Goal: Task Accomplishment & Management: Use online tool/utility

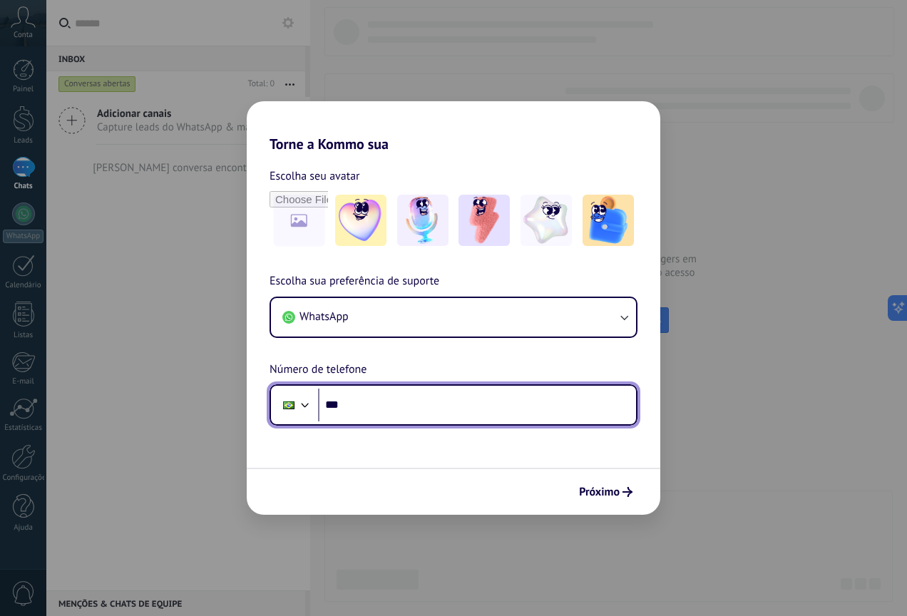
click at [384, 409] on input "***" at bounding box center [477, 405] width 318 height 33
type input "**********"
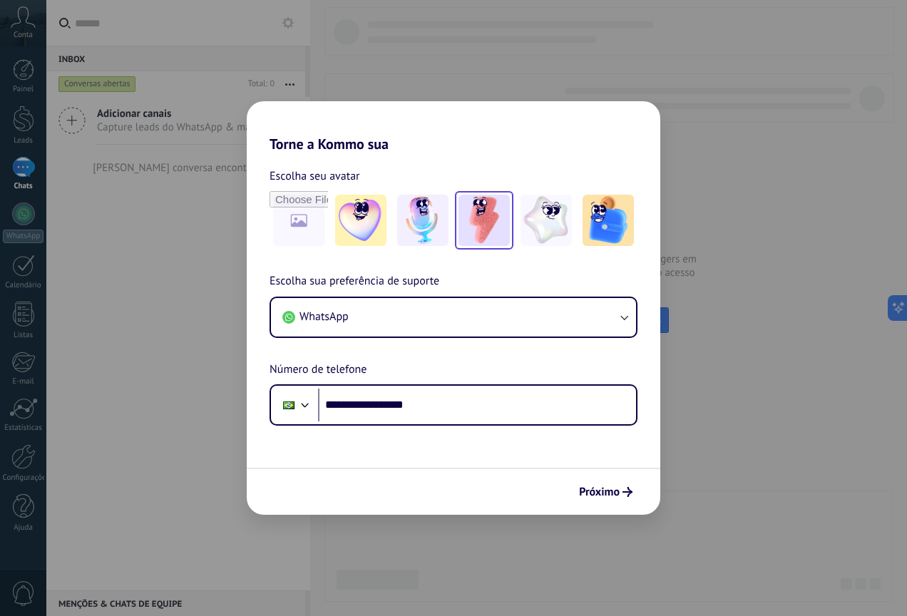
click at [480, 229] on img at bounding box center [484, 220] width 51 height 51
click at [598, 489] on span "Próximo" at bounding box center [599, 492] width 41 height 10
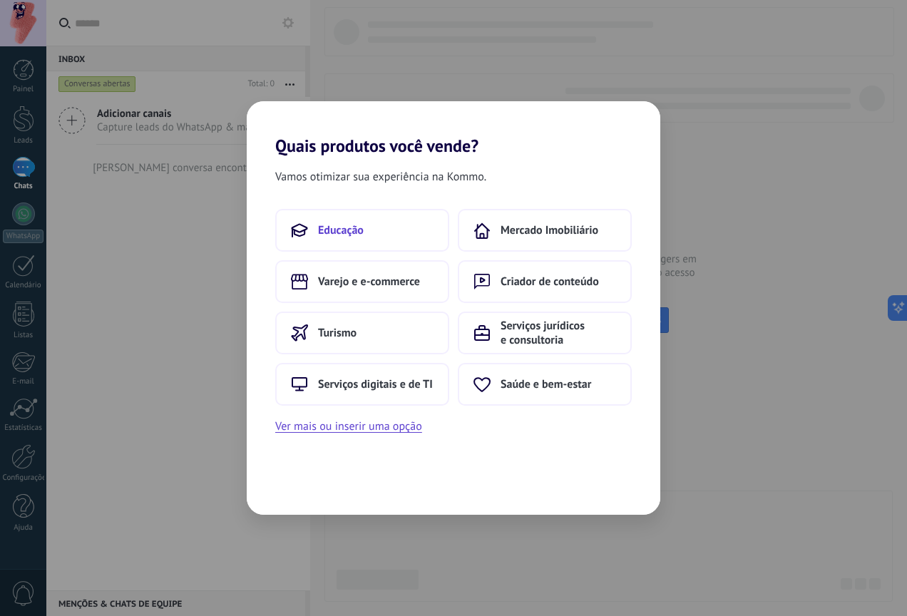
click at [381, 237] on button "Educação" at bounding box center [362, 230] width 174 height 43
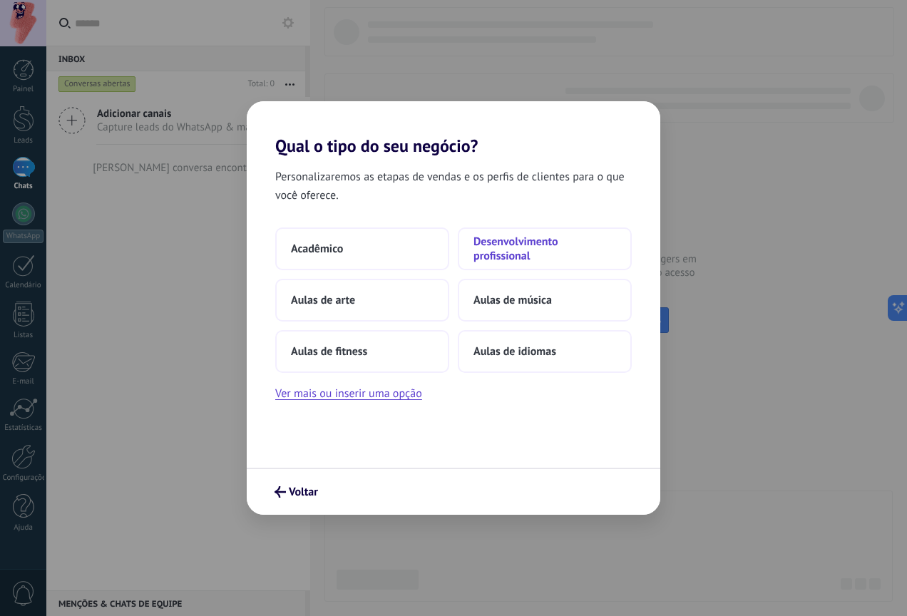
click at [518, 255] on span "Desenvolvimento profissional" at bounding box center [545, 249] width 143 height 29
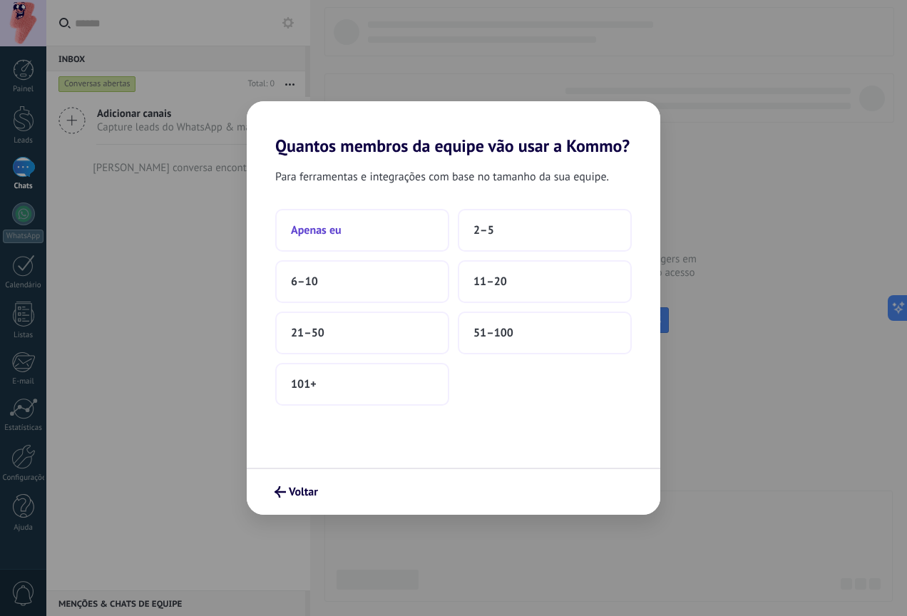
click at [397, 229] on button "Apenas eu" at bounding box center [362, 230] width 174 height 43
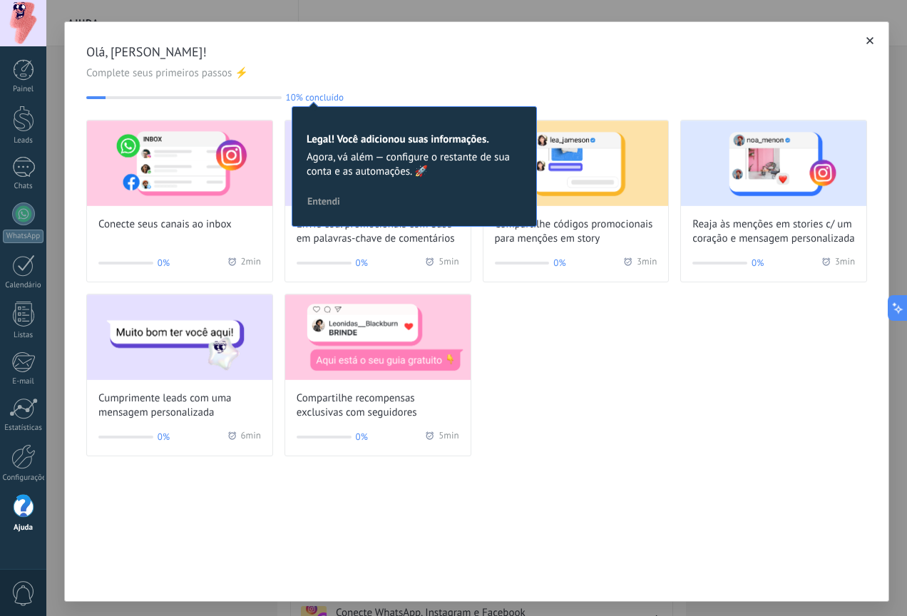
click at [591, 387] on div "Conecte seus canais ao inbox 0% 2 min Envie cód. promocionais com base em palav…" at bounding box center [476, 288] width 781 height 337
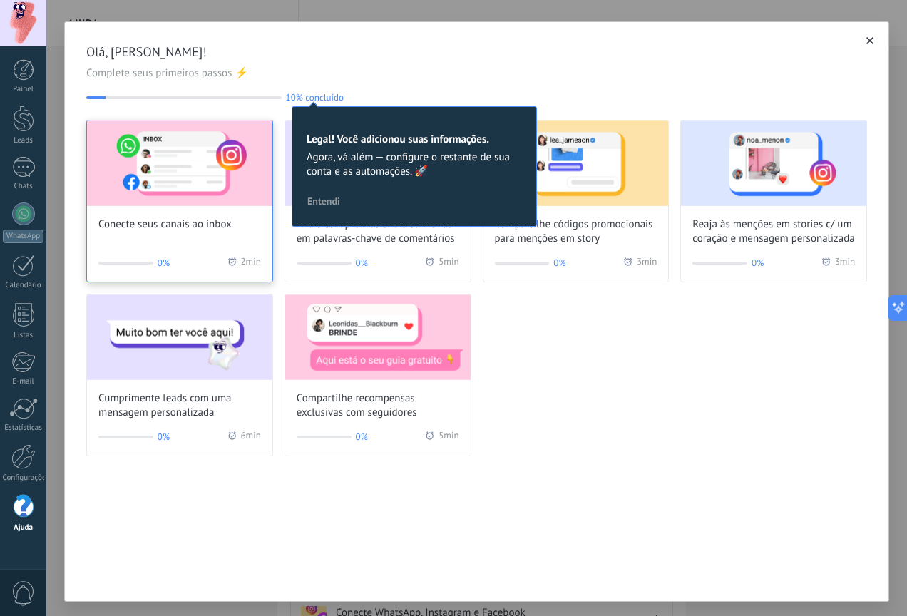
click at [209, 172] on img at bounding box center [179, 164] width 185 height 86
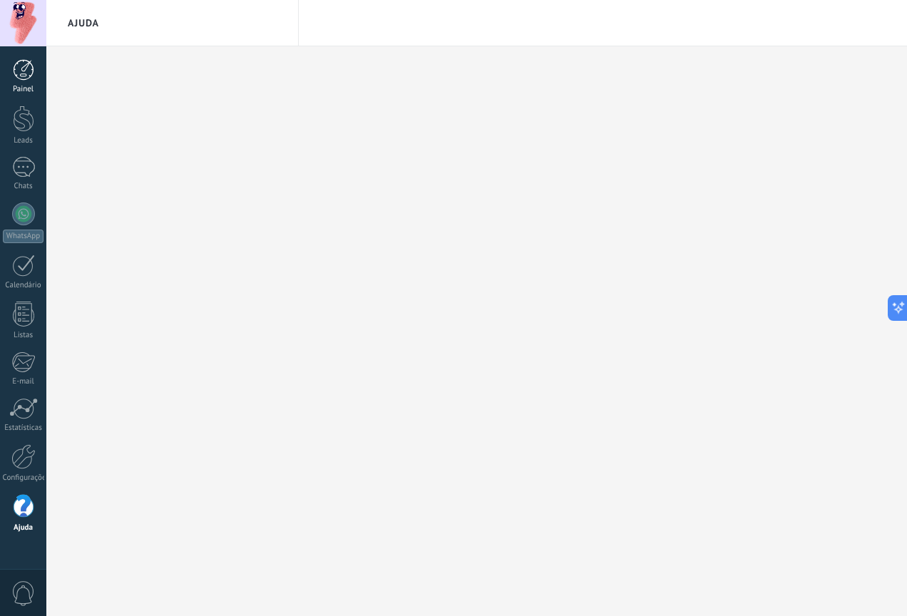
click at [19, 73] on div at bounding box center [23, 69] width 21 height 21
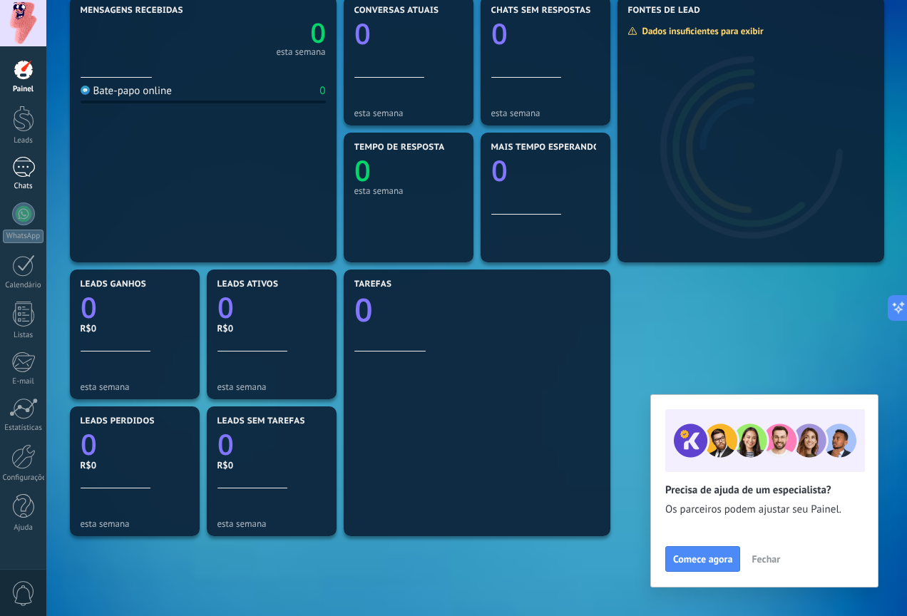
scroll to position [194, 0]
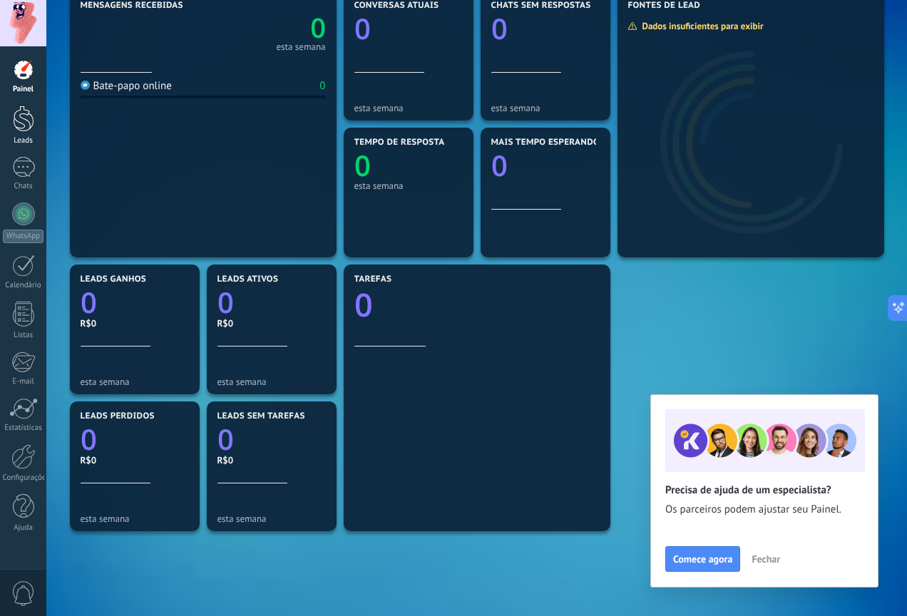
click at [17, 129] on div at bounding box center [23, 119] width 21 height 26
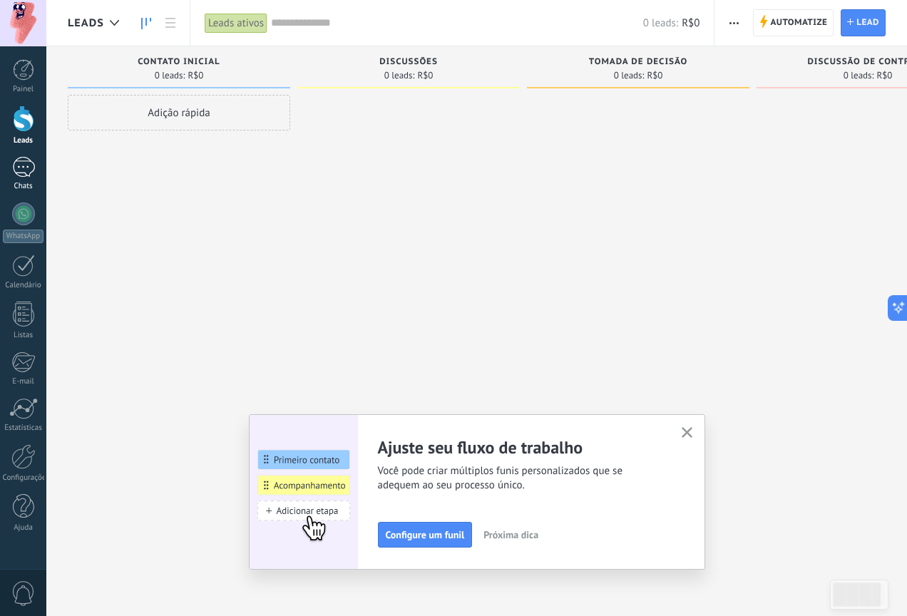
click at [31, 177] on div at bounding box center [23, 167] width 23 height 21
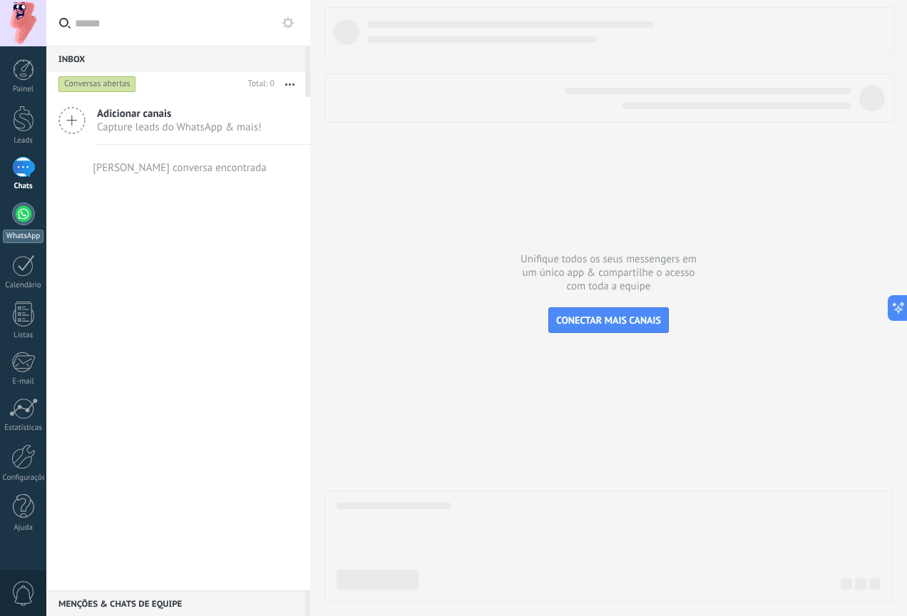
click at [22, 208] on div at bounding box center [23, 214] width 23 height 23
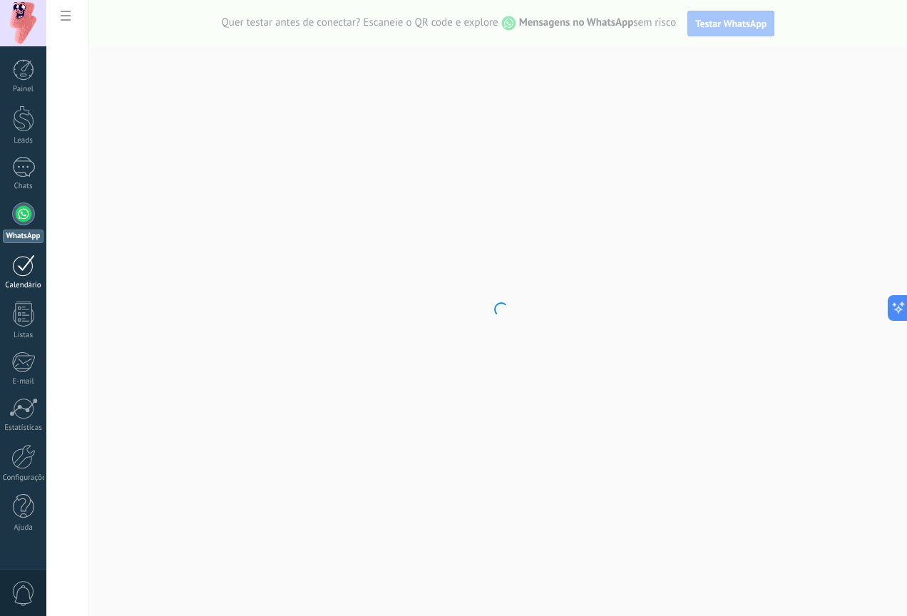
click at [19, 255] on div at bounding box center [23, 266] width 23 height 22
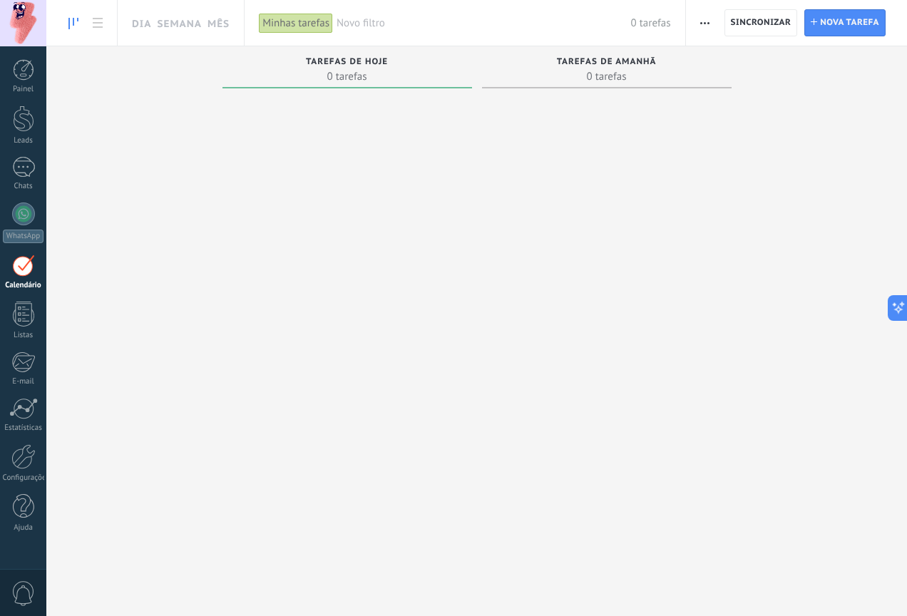
click at [24, 275] on div at bounding box center [23, 266] width 23 height 22
click at [25, 588] on span "0" at bounding box center [23, 593] width 24 height 25
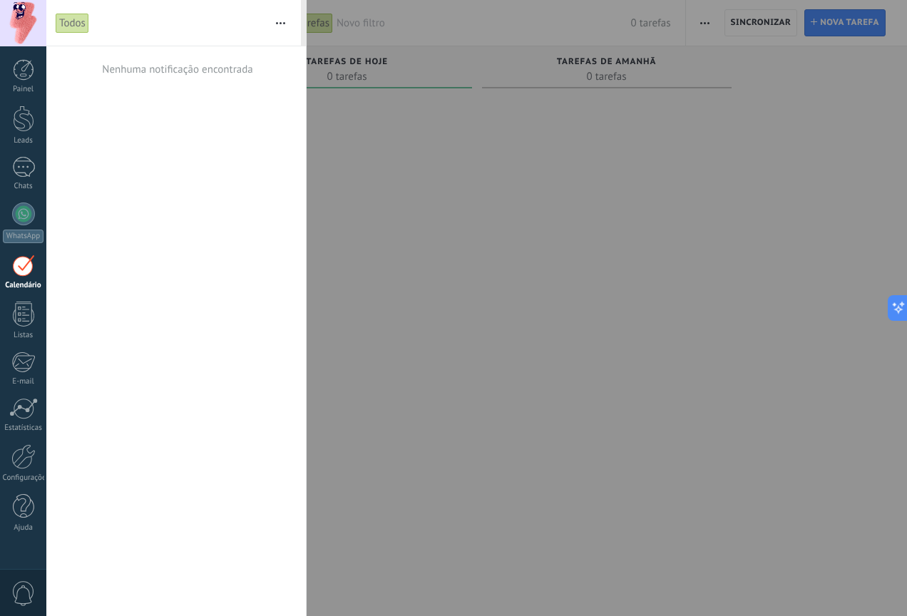
click at [404, 275] on div at bounding box center [453, 308] width 907 height 616
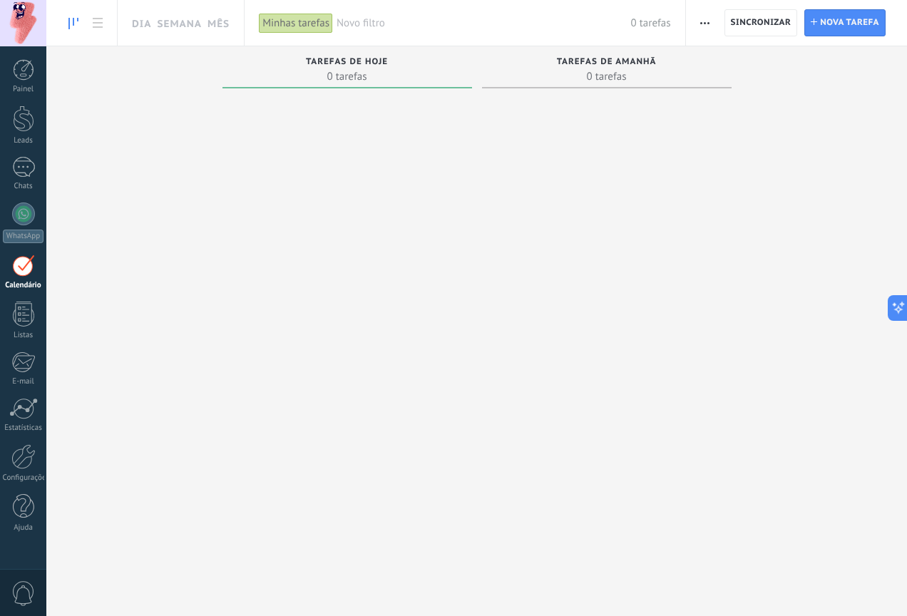
click at [706, 25] on span "button" at bounding box center [704, 22] width 9 height 27
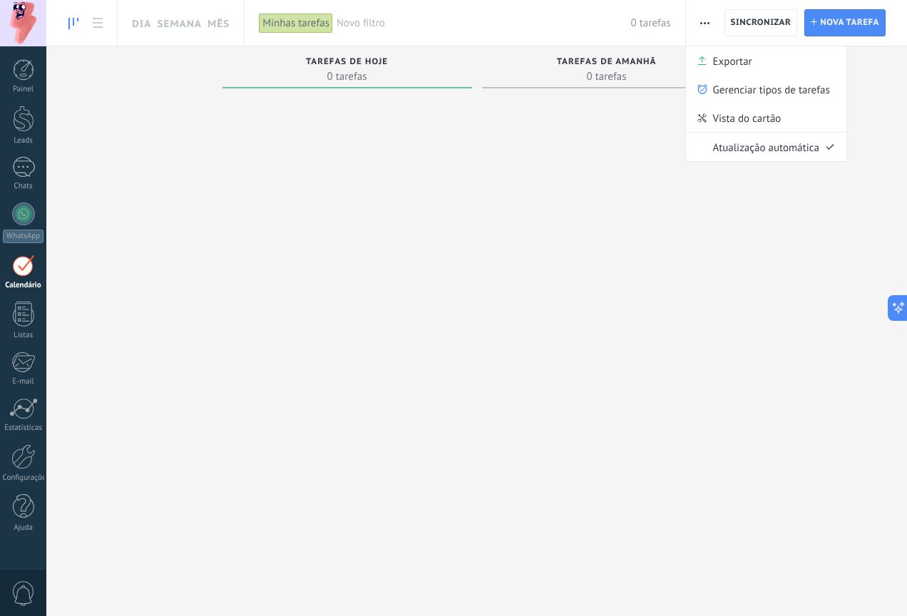
click at [835, 283] on div "Tarefas concluídas 0 tarefas Tarefas atrasadas 0 tarefas Tarefas de hoje 0 tare…" at bounding box center [476, 313] width 861 height 534
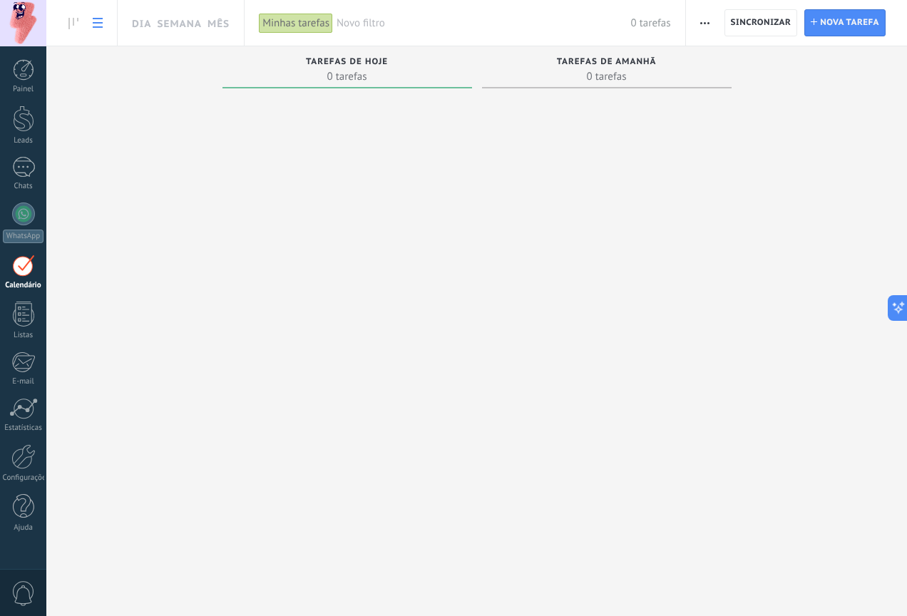
click at [102, 25] on icon at bounding box center [98, 23] width 10 height 10
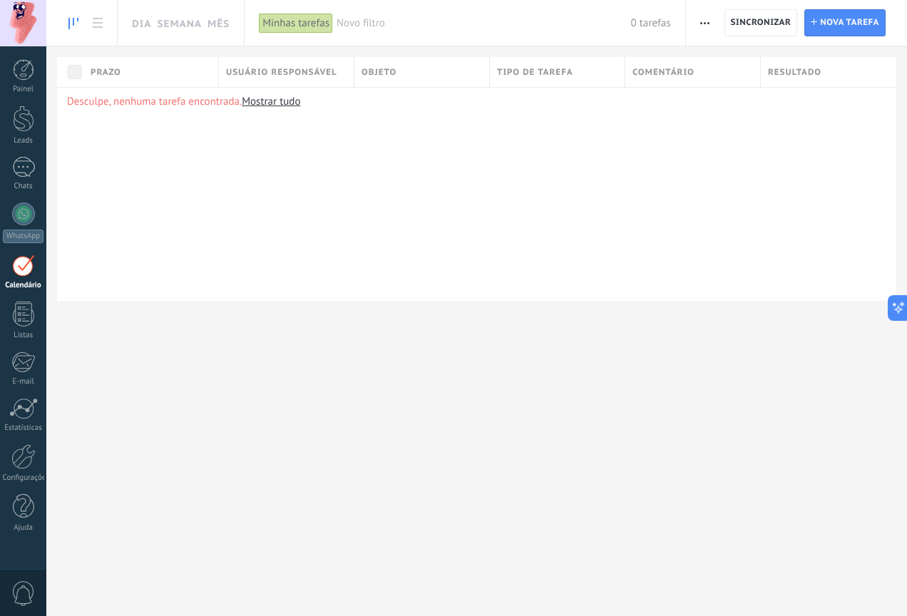
click at [78, 24] on icon at bounding box center [73, 23] width 10 height 11
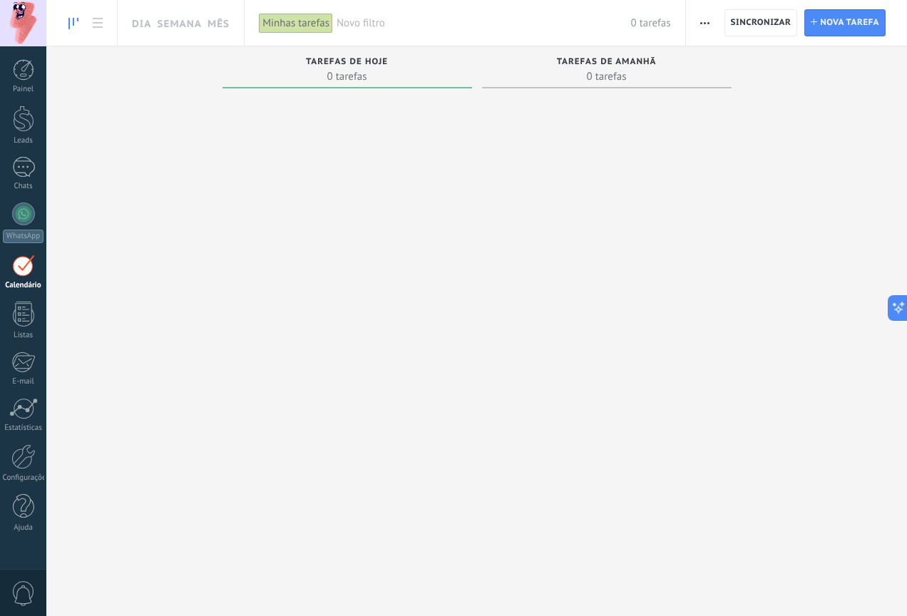
click at [19, 34] on div at bounding box center [23, 23] width 46 height 46
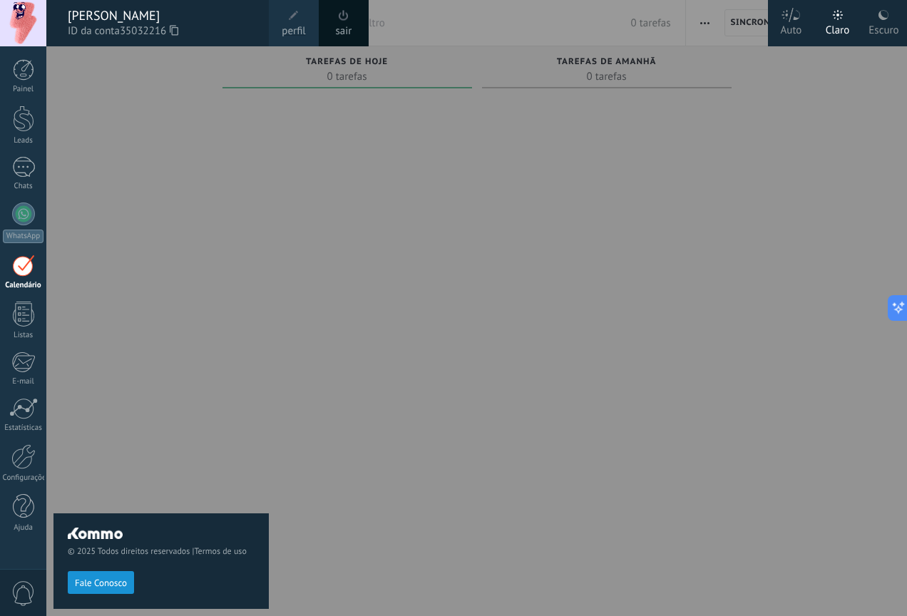
click at [671, 384] on div at bounding box center [499, 308] width 907 height 616
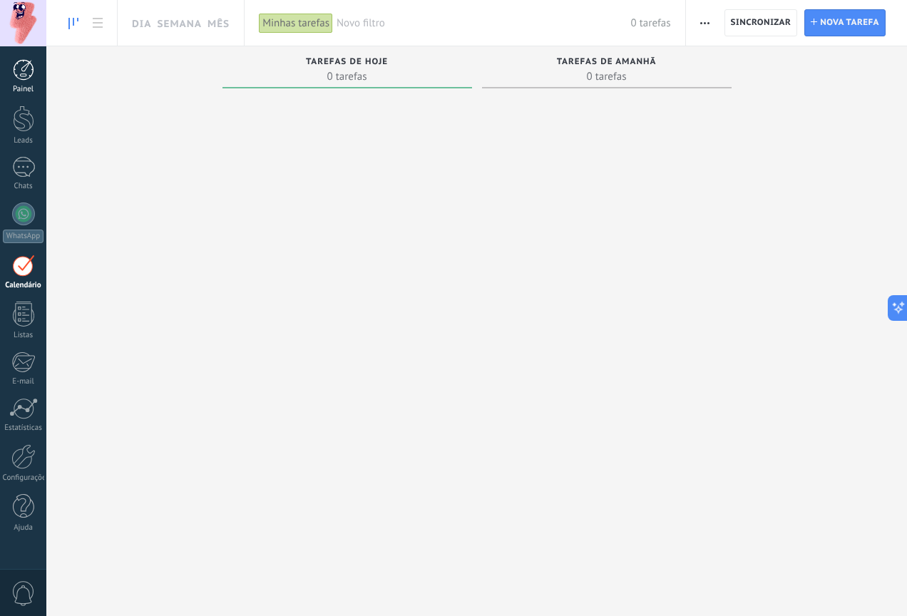
click at [27, 66] on div at bounding box center [23, 69] width 21 height 21
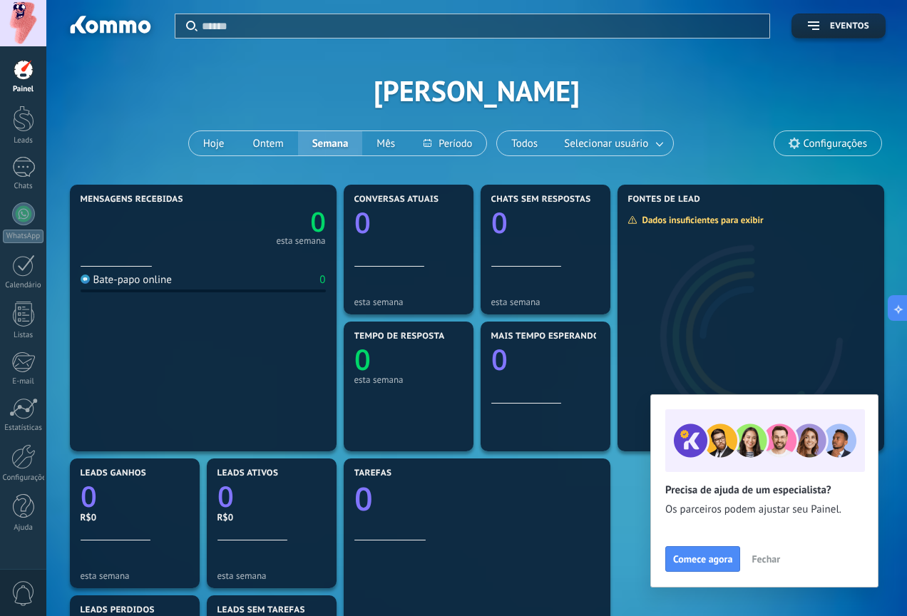
click at [797, 148] on icon at bounding box center [794, 143] width 11 height 11
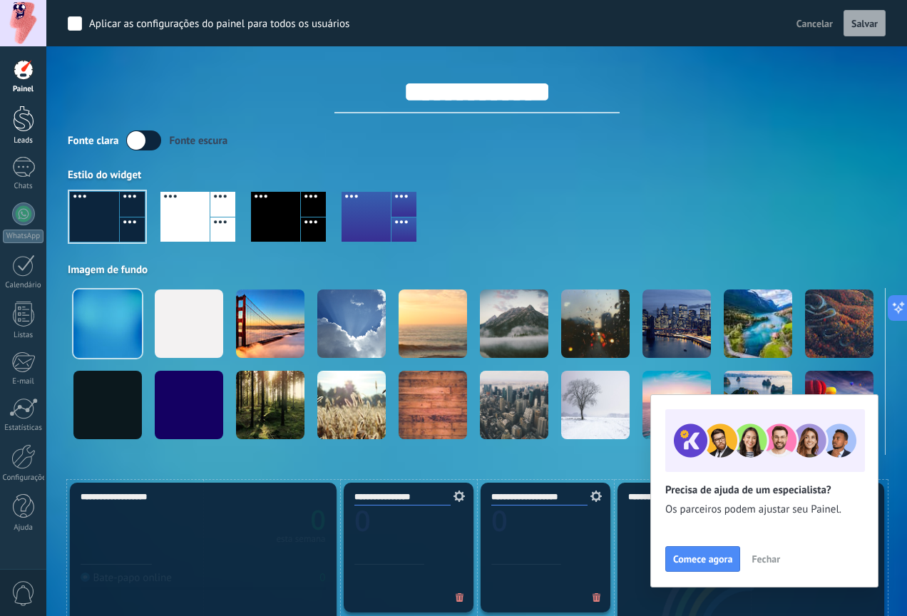
click at [24, 122] on div at bounding box center [23, 119] width 21 height 26
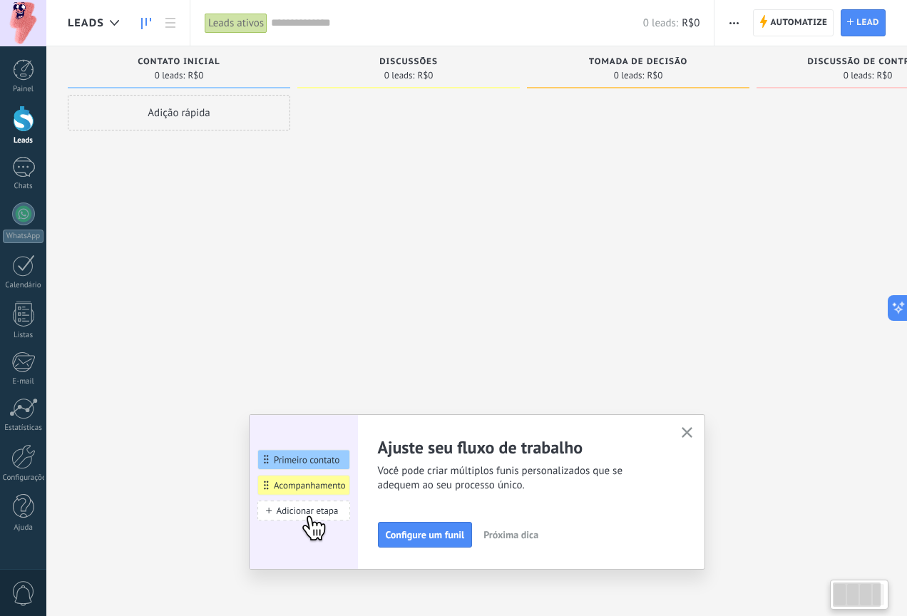
click at [307, 251] on div at bounding box center [408, 310] width 223 height 430
click at [16, 71] on div at bounding box center [23, 69] width 21 height 21
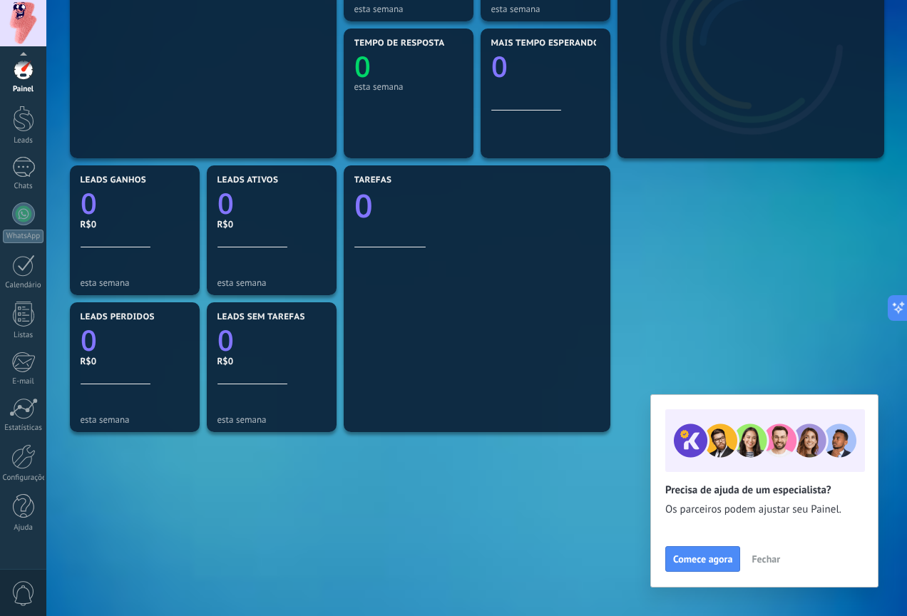
scroll to position [293, 0]
click at [24, 476] on div "Configurações" at bounding box center [23, 478] width 41 height 9
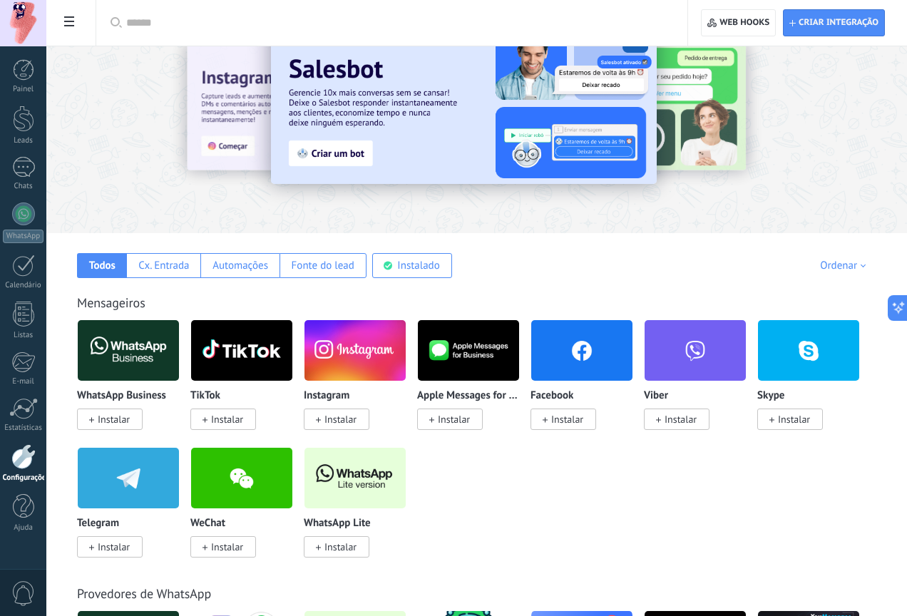
scroll to position [50, 0]
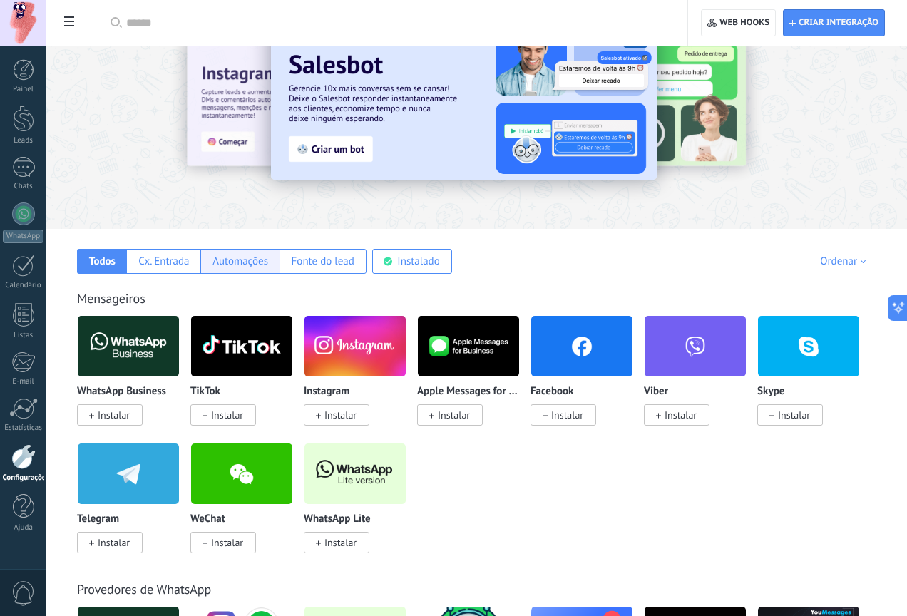
click at [249, 266] on div "Automações" at bounding box center [241, 262] width 56 height 14
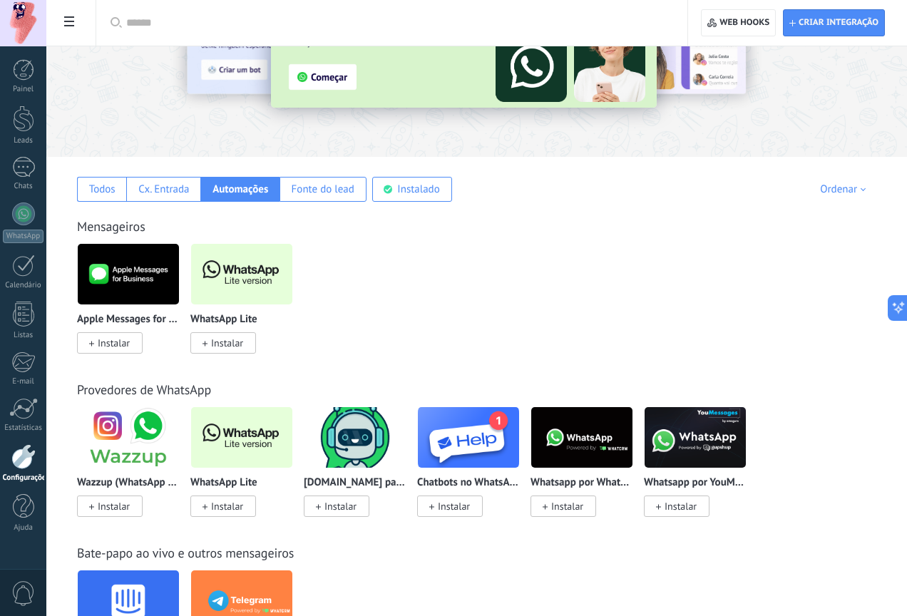
scroll to position [121, 0]
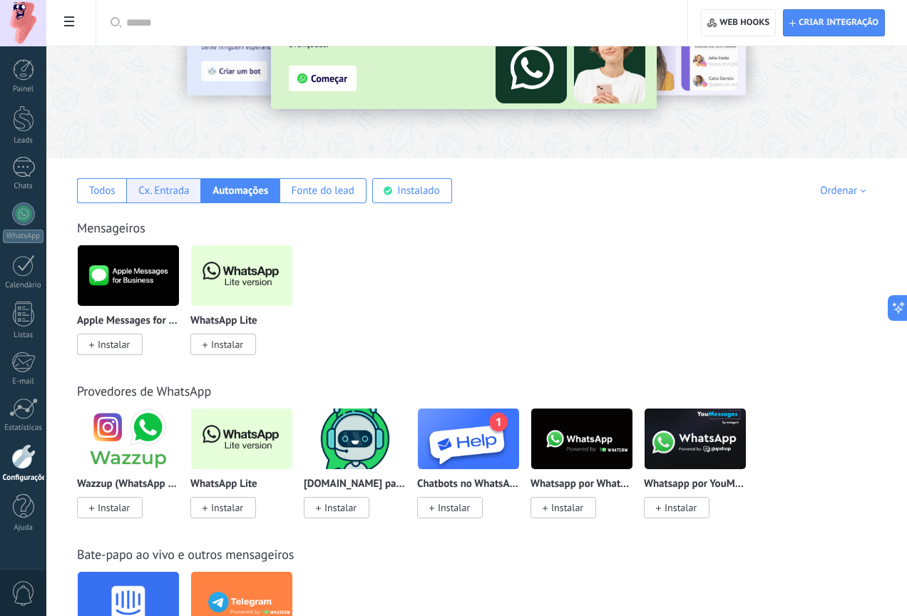
click at [168, 195] on div "Cx. Entrada" at bounding box center [163, 191] width 51 height 14
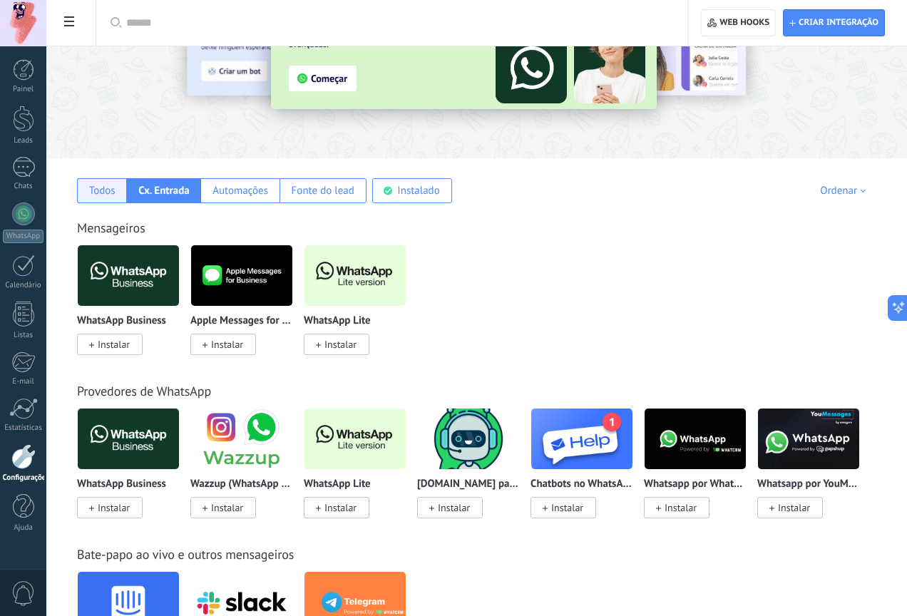
click at [111, 195] on div "Todos" at bounding box center [102, 191] width 26 height 14
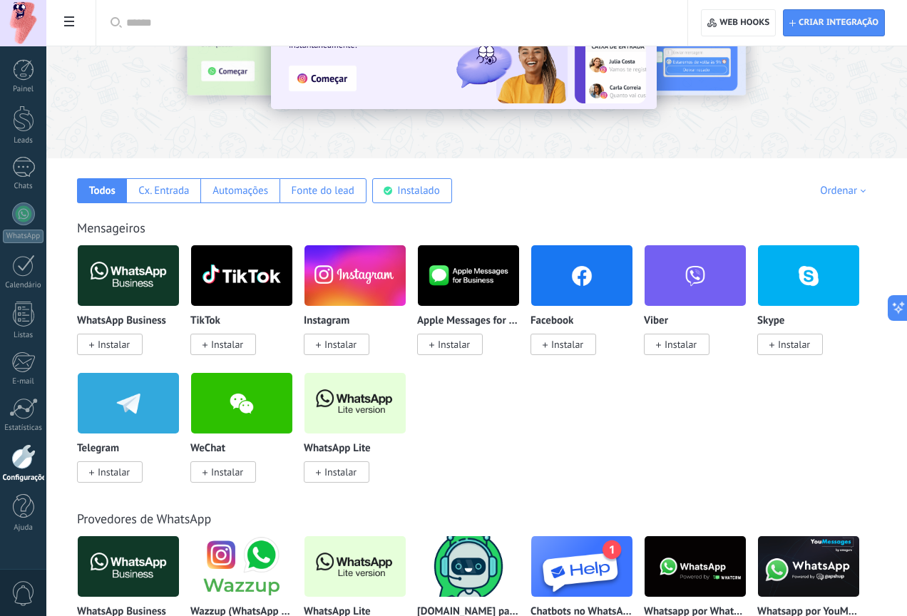
click at [352, 291] on img at bounding box center [355, 275] width 101 height 69
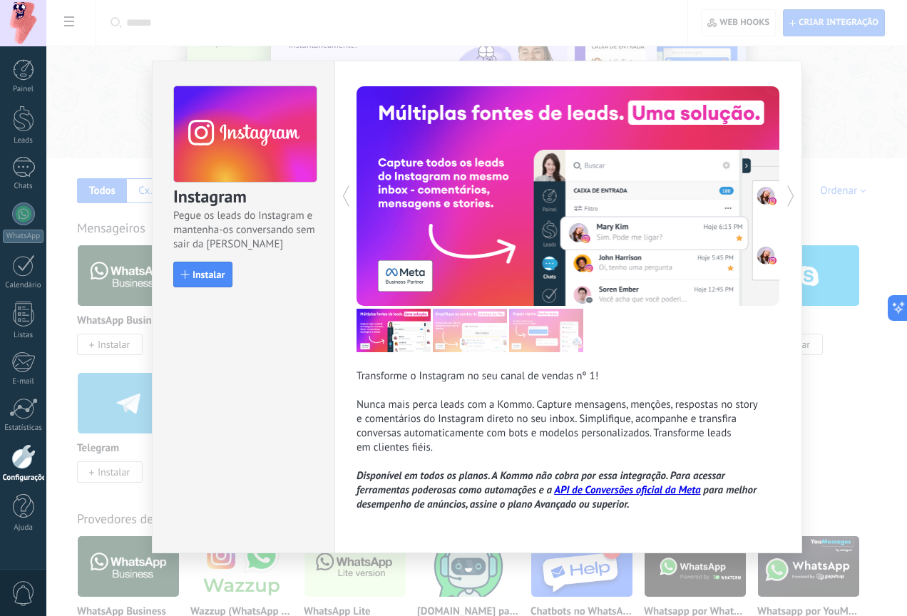
click at [819, 184] on div "Instagram Pegue os leads do Instagram e mantenha-os conversando sem sair da Kom…" at bounding box center [476, 308] width 861 height 616
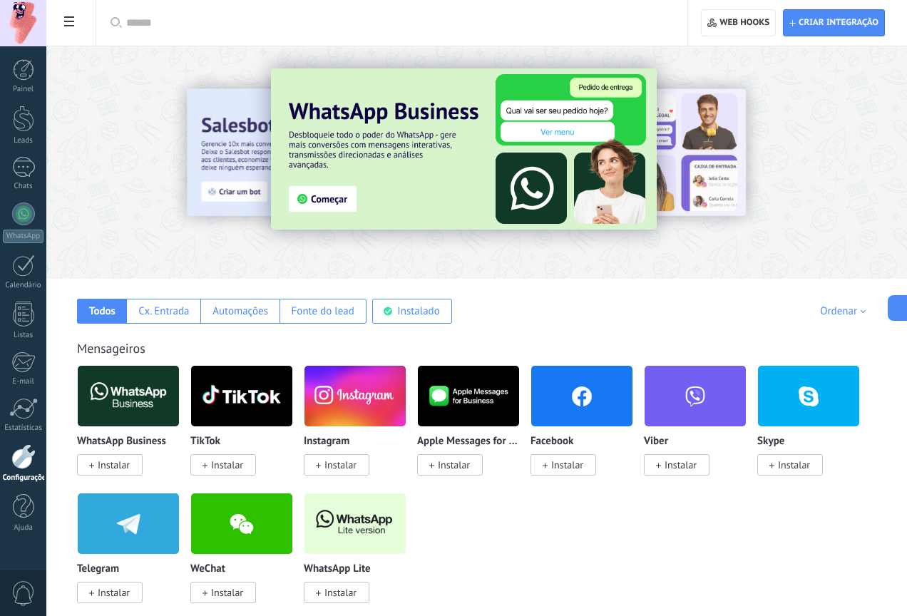
scroll to position [0, 0]
